Goal: Task Accomplishment & Management: Manage account settings

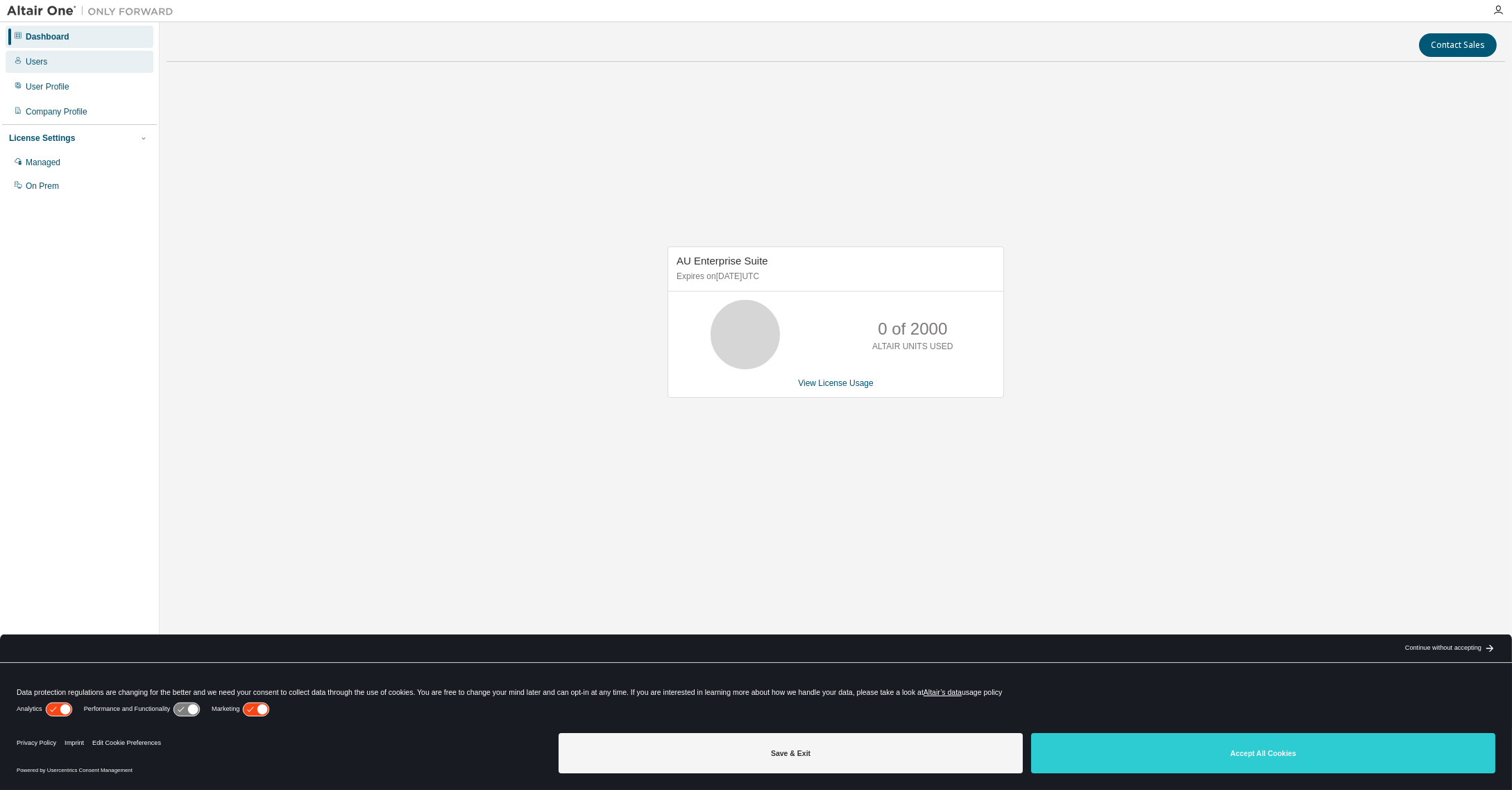
click at [45, 64] on div "Users" at bounding box center [35, 62] width 21 height 11
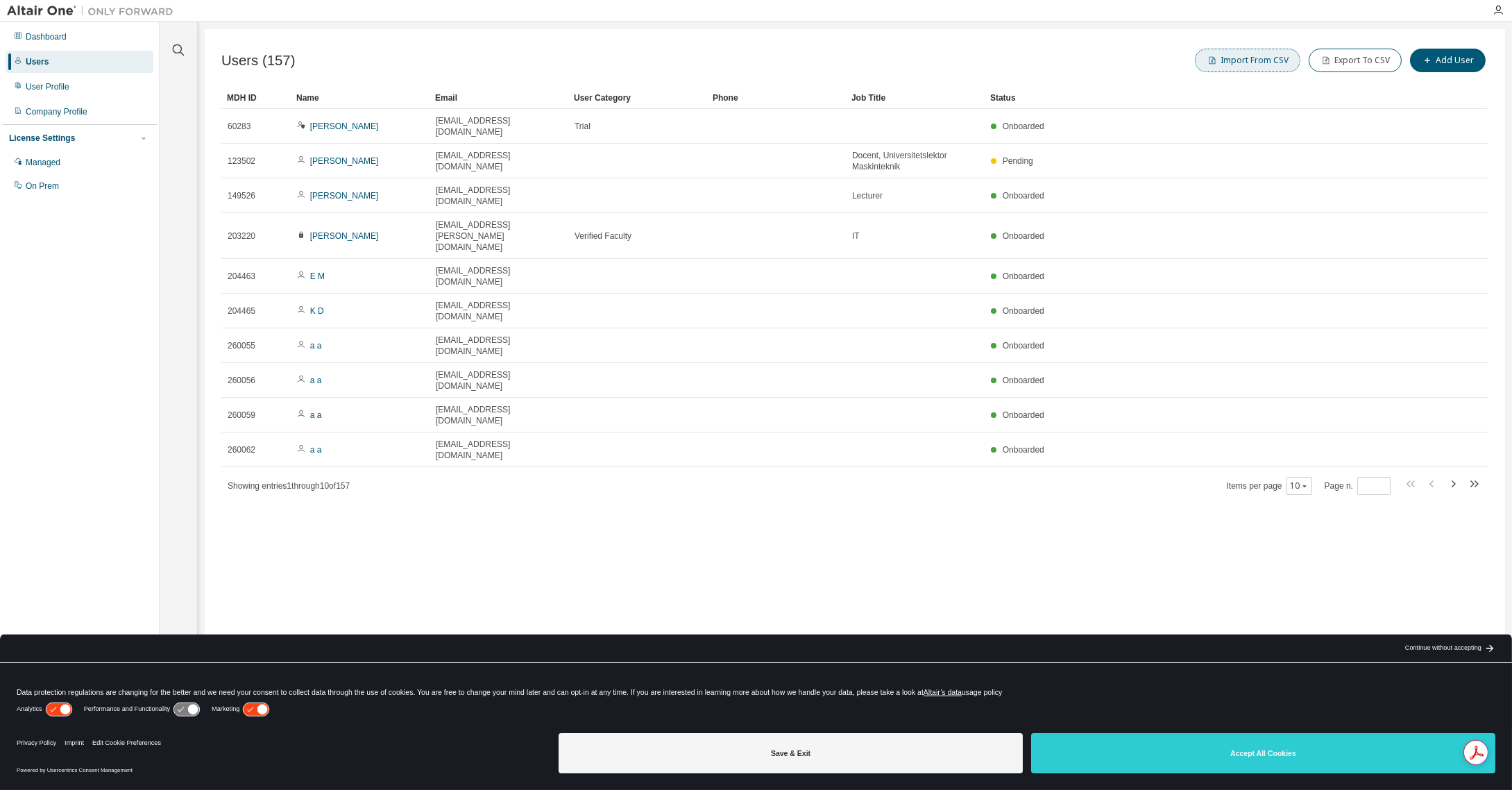
click at [1262, 57] on button "Import From CSV" at bounding box center [1247, 61] width 105 height 24
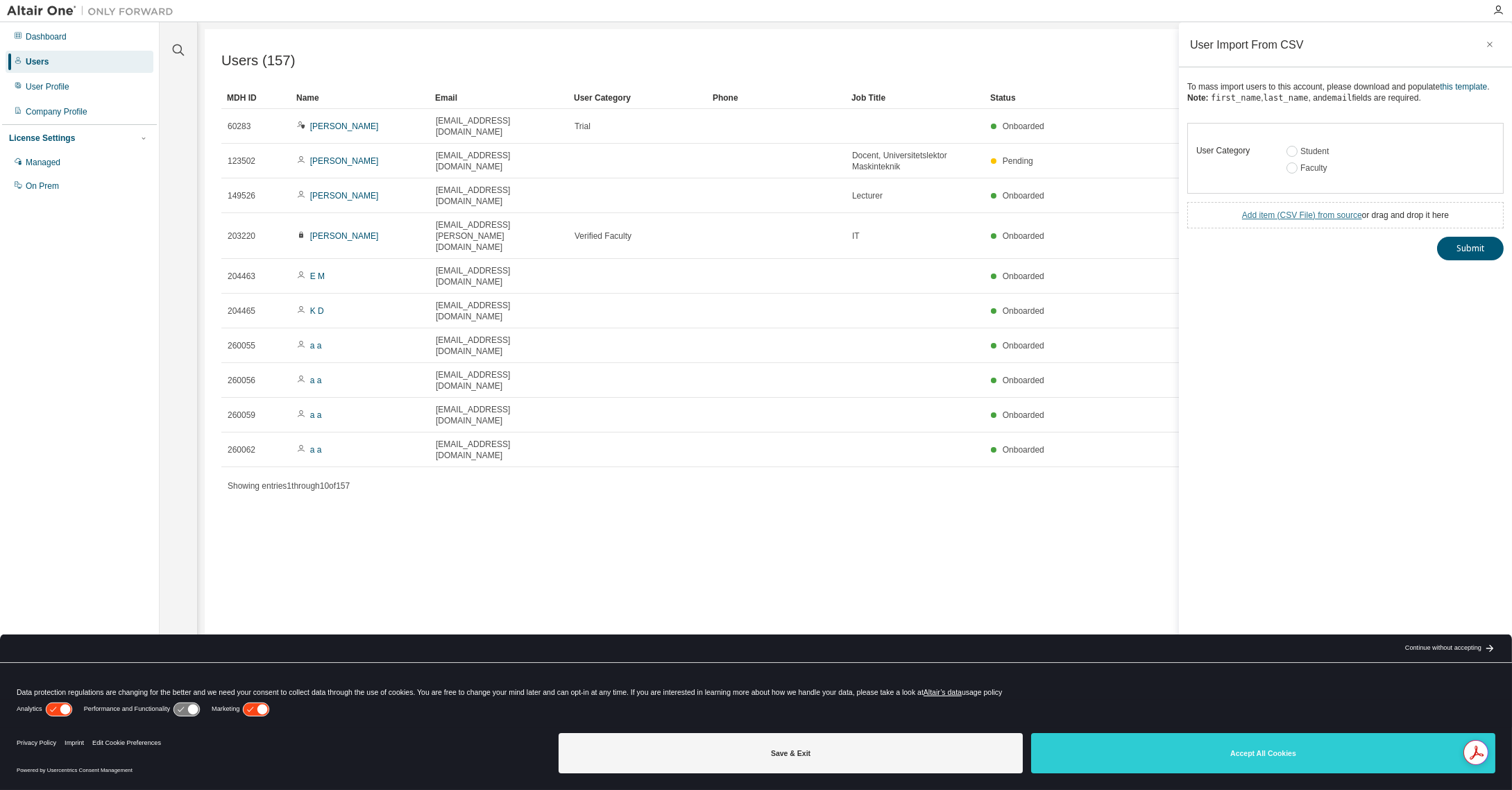
click at [1304, 216] on link "Add item ( CSV File ) from source" at bounding box center [1302, 215] width 120 height 10
click at [1451, 85] on link "this template" at bounding box center [1464, 87] width 47 height 10
